Goal: Obtain resource: Download file/media

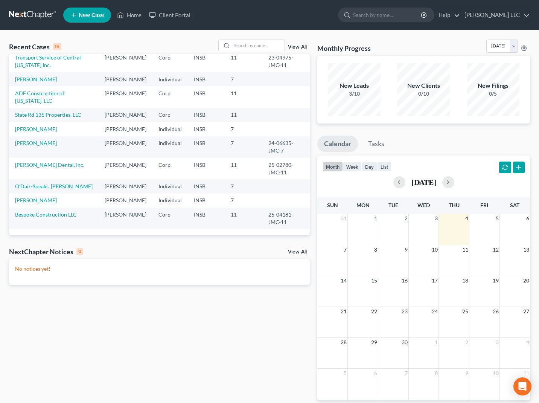
scroll to position [128, 0]
click at [40, 132] on link "[PERSON_NAME]" at bounding box center [36, 129] width 42 height 6
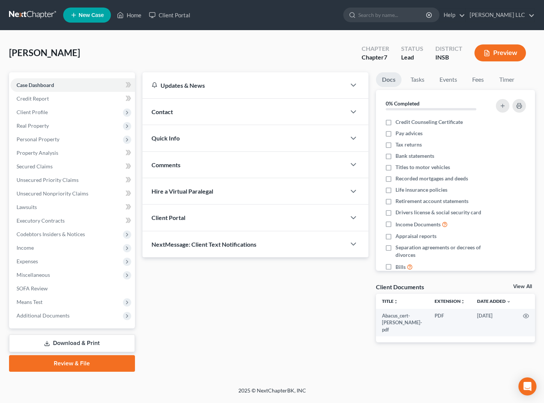
click at [61, 342] on link "Download & Print" at bounding box center [72, 343] width 126 height 18
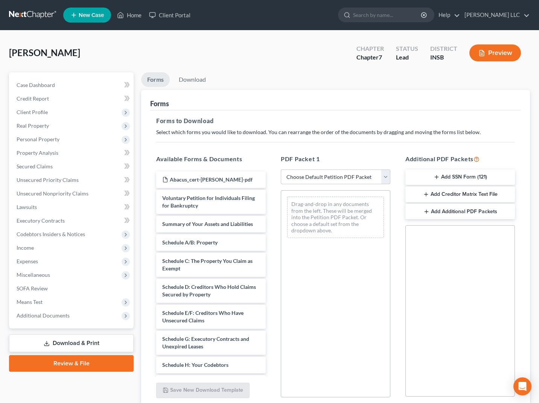
select select "0"
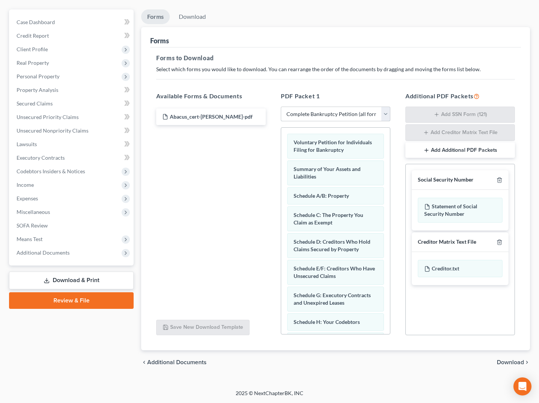
scroll to position [63, 0]
click at [505, 360] on span "Download" at bounding box center [510, 362] width 27 height 6
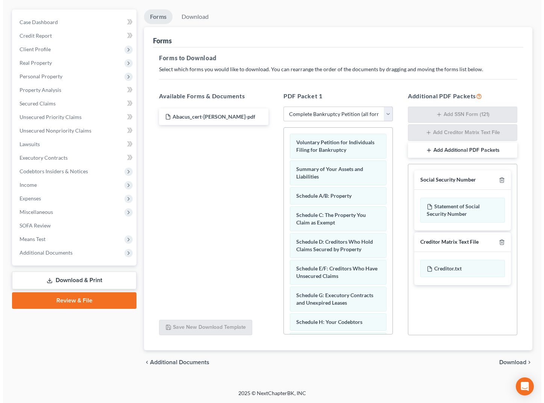
scroll to position [0, 0]
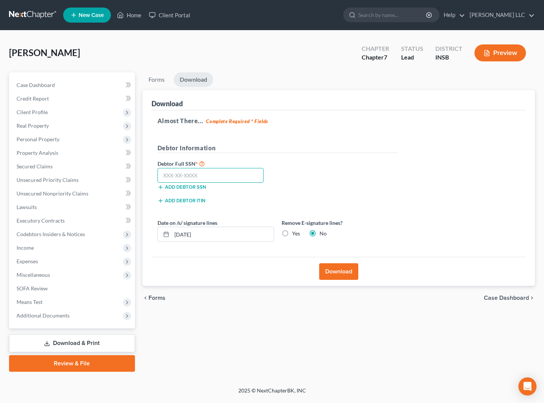
click at [237, 179] on input "text" at bounding box center [211, 175] width 106 height 15
type input "000-00-0000"
click at [328, 272] on button "Download" at bounding box center [338, 271] width 39 height 17
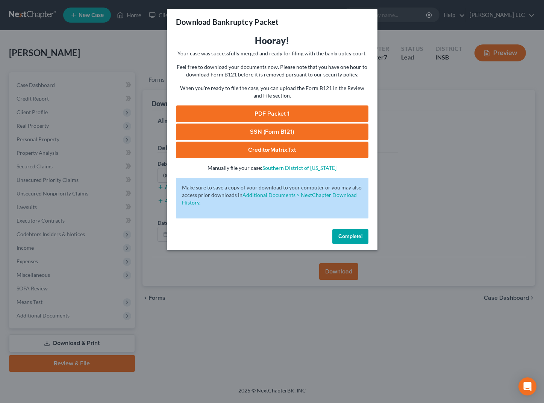
click at [267, 114] on link "PDF Packet 1" at bounding box center [272, 113] width 193 height 17
